Goal: Transaction & Acquisition: Download file/media

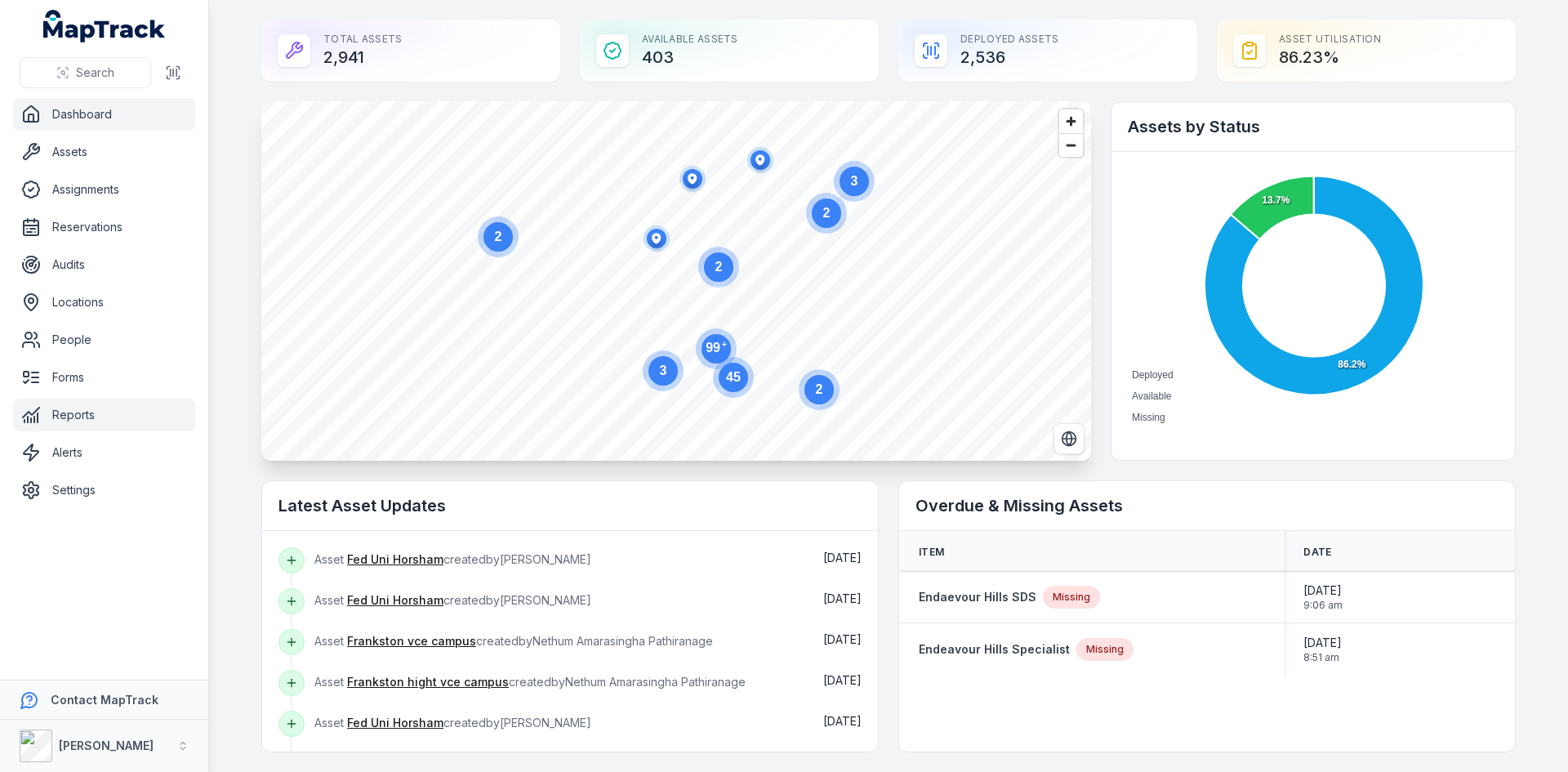
click at [88, 418] on link "Reports" at bounding box center [104, 415] width 182 height 33
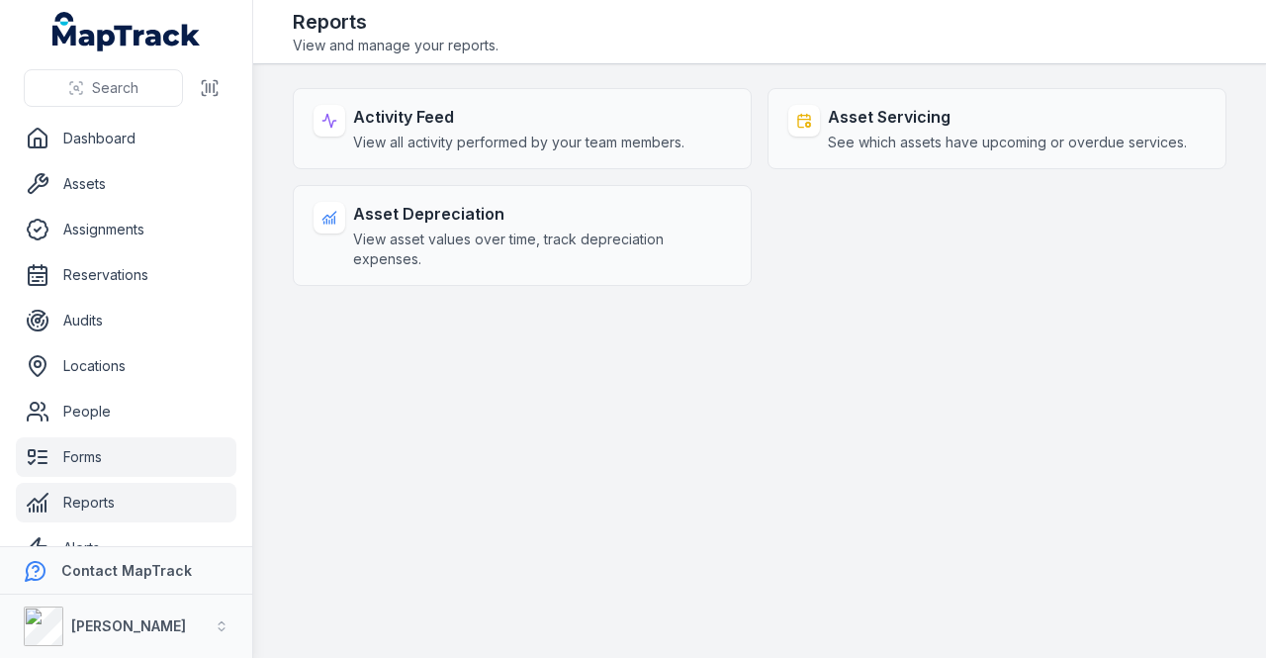
click at [76, 454] on link "Forms" at bounding box center [126, 457] width 221 height 40
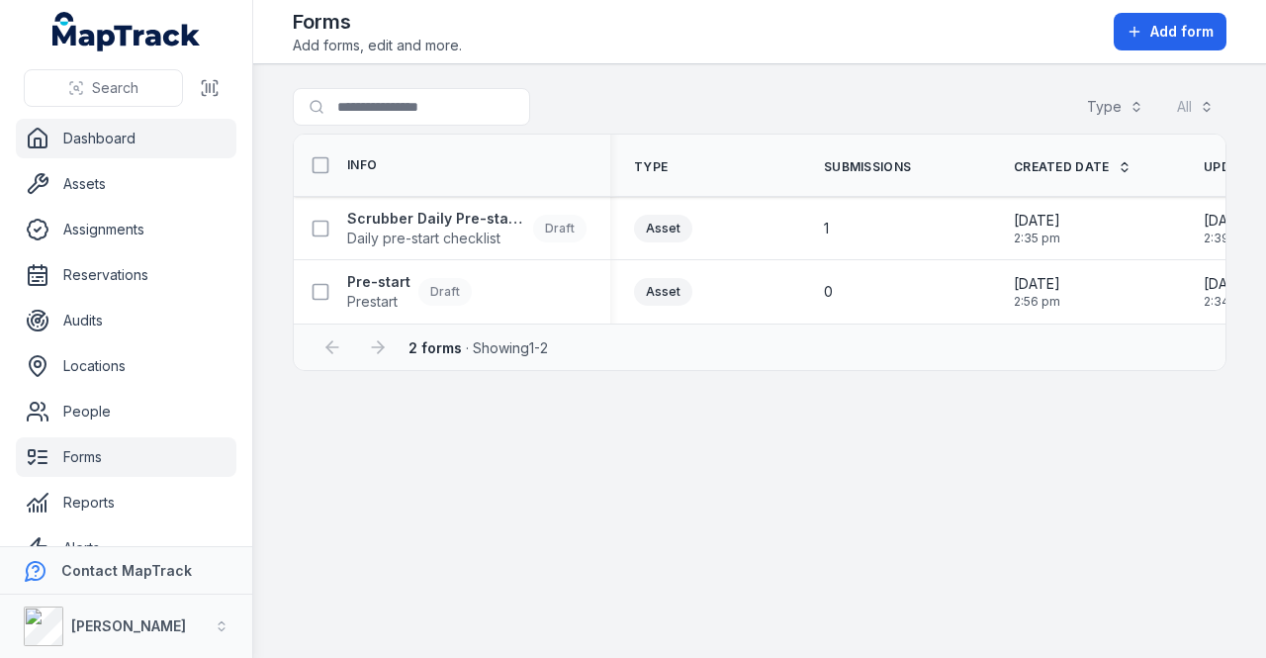
click at [109, 155] on link "Dashboard" at bounding box center [126, 139] width 221 height 40
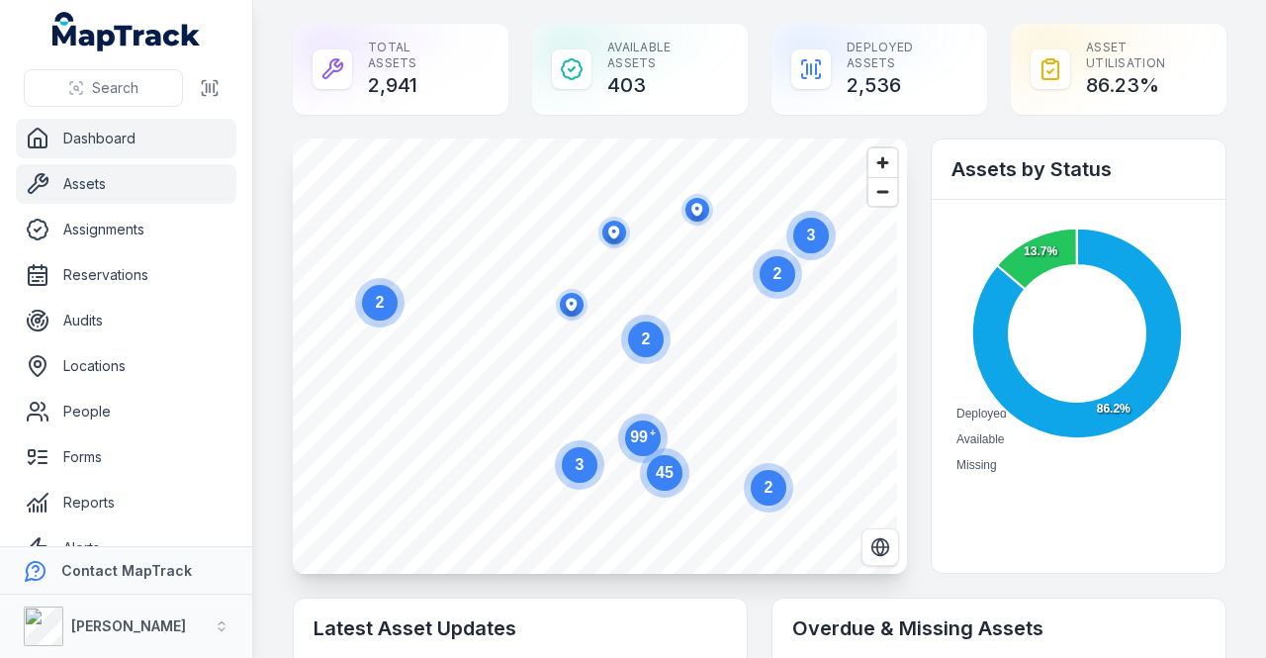
click at [99, 175] on link "Assets" at bounding box center [126, 184] width 221 height 40
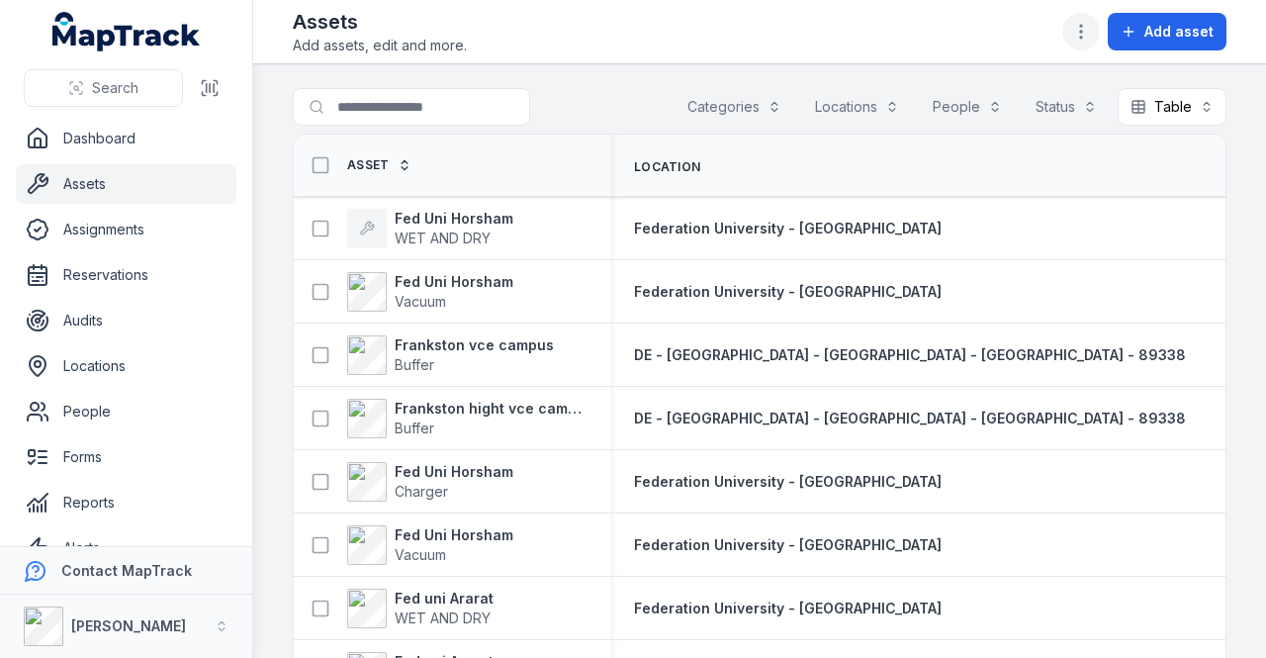
click at [1088, 34] on icon "button" at bounding box center [1081, 32] width 20 height 20
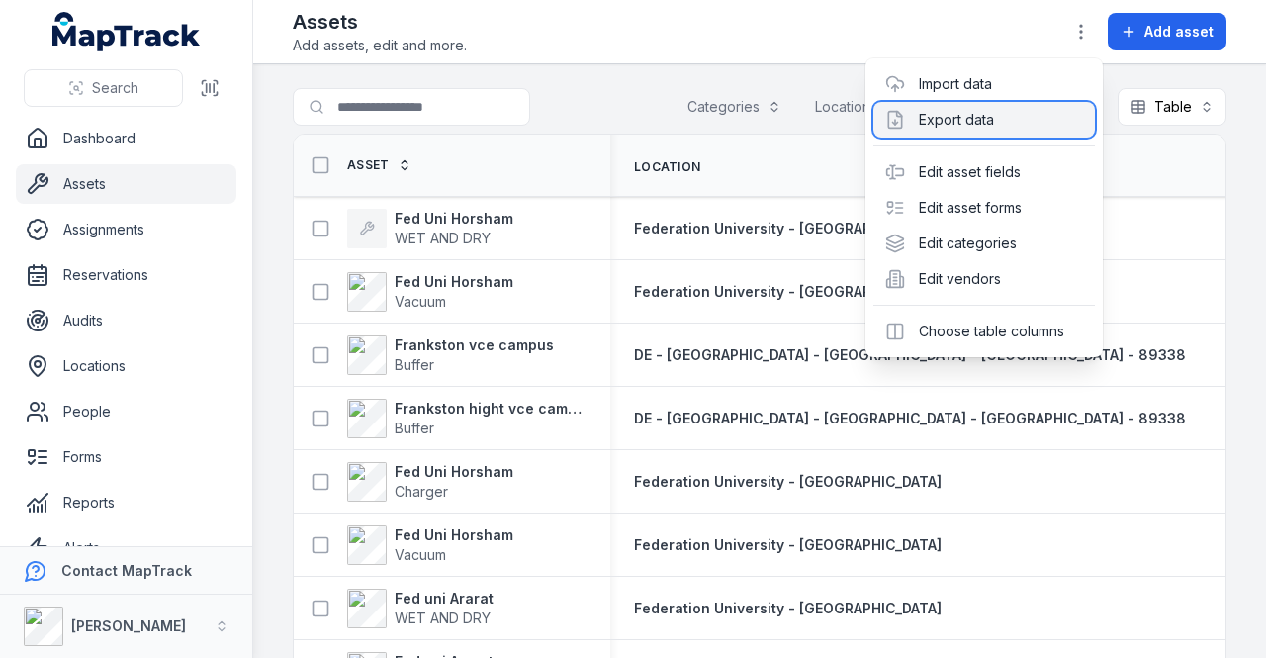
click at [961, 118] on div "Export data" at bounding box center [984, 120] width 222 height 36
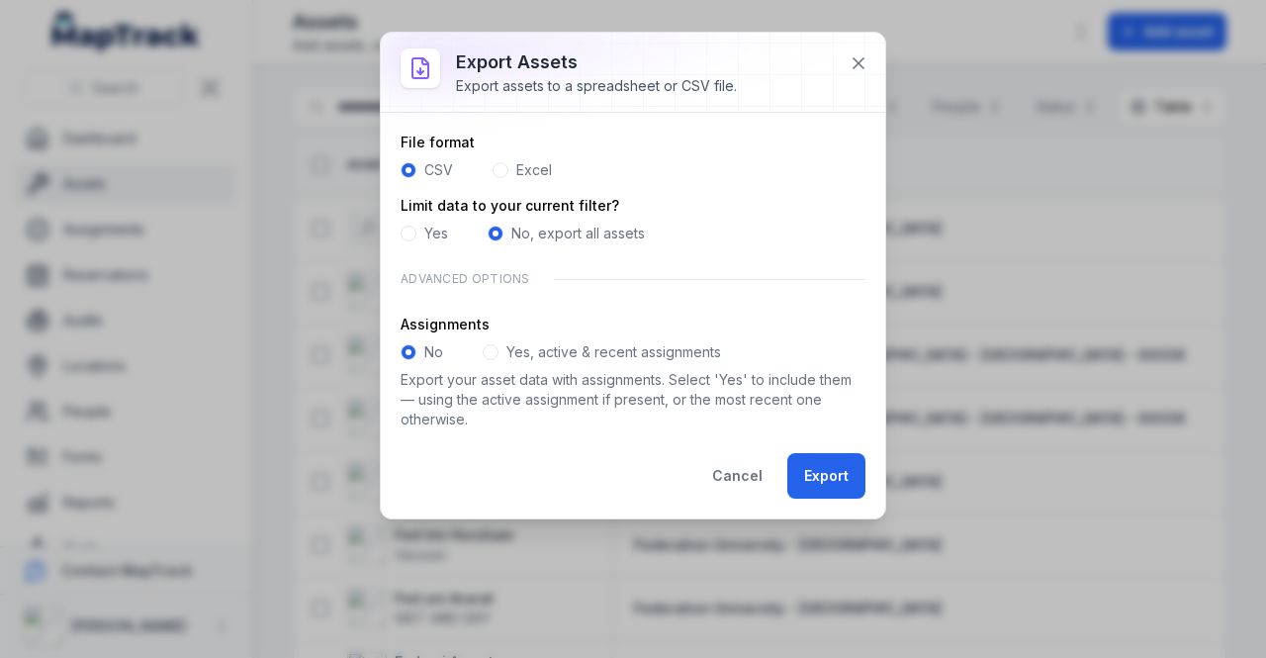
click at [503, 169] on span at bounding box center [501, 170] width 16 height 16
click at [413, 170] on span at bounding box center [409, 170] width 16 height 16
click at [845, 488] on button "Export" at bounding box center [826, 475] width 78 height 45
click at [848, 476] on button "Export" at bounding box center [826, 475] width 78 height 45
click at [823, 475] on button "Export" at bounding box center [826, 475] width 78 height 45
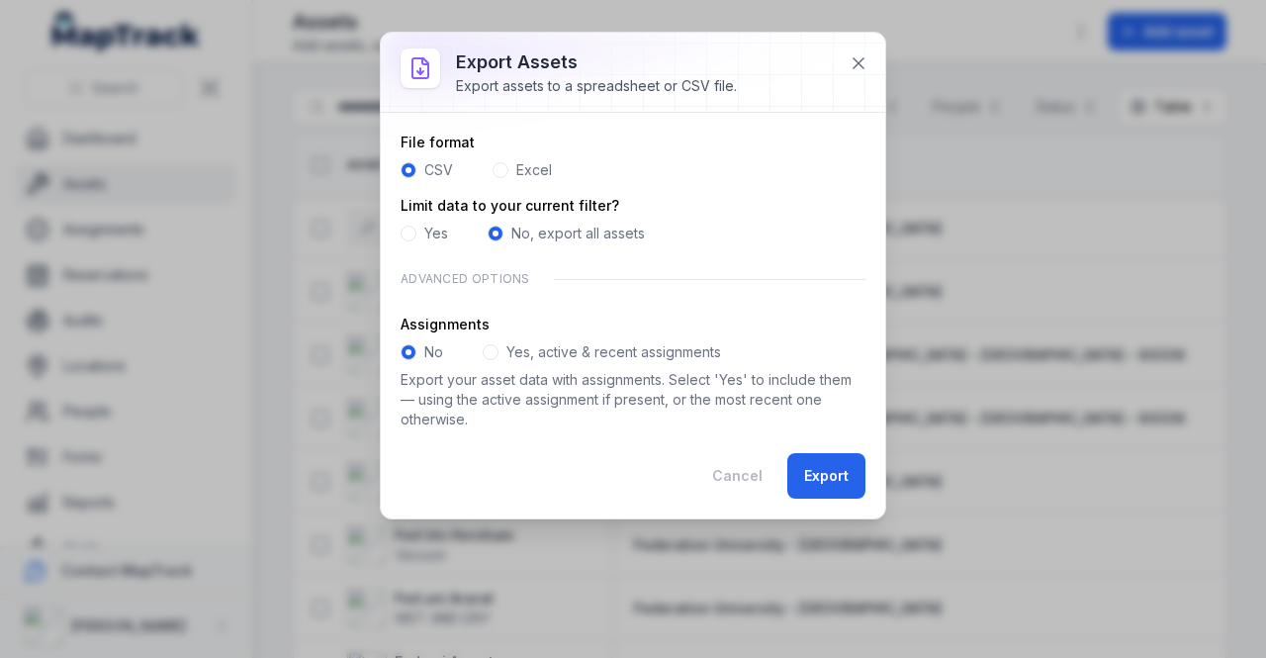
click at [742, 310] on form "File format CSV Excel Limit data to your current filter? Yes No, export all ass…" at bounding box center [633, 316] width 465 height 366
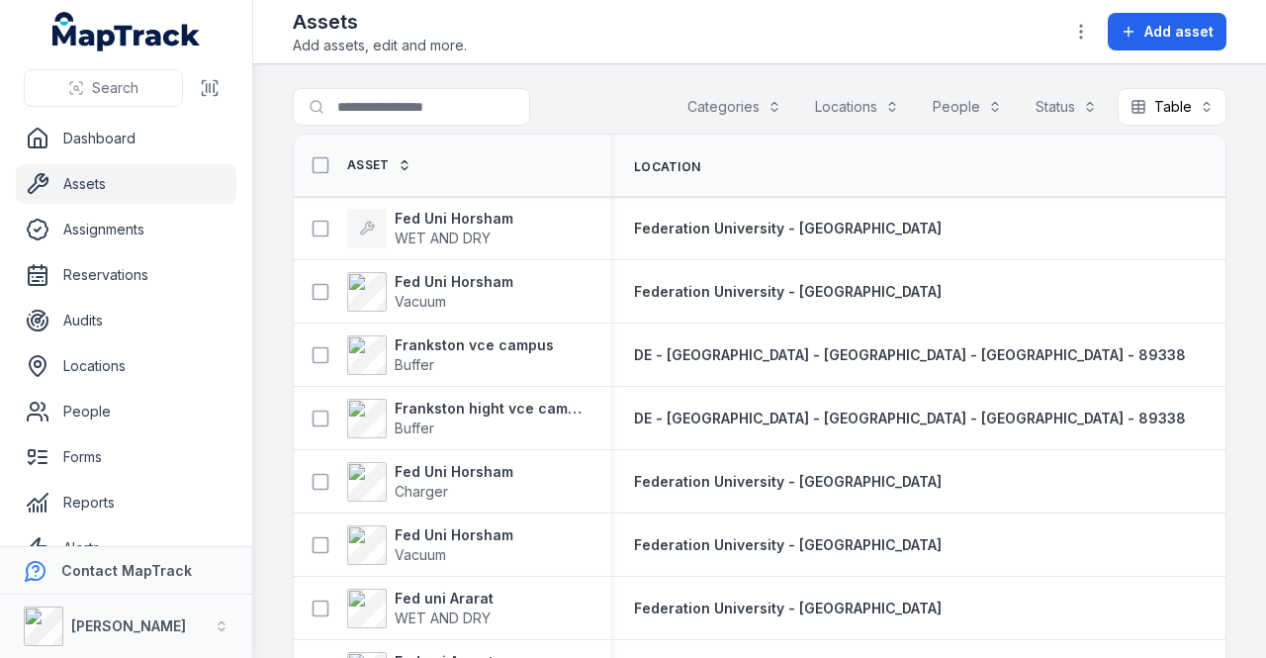
drag, startPoint x: 597, startPoint y: 107, endPoint x: 585, endPoint y: 108, distance: 11.9
click at [592, 108] on div at bounding box center [451, 107] width 316 height 38
